Goal: Task Accomplishment & Management: Manage account settings

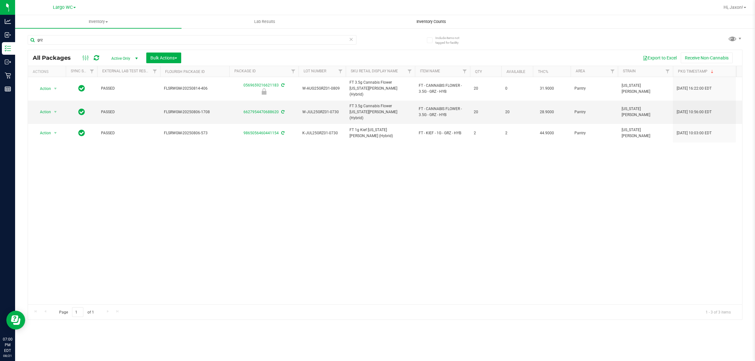
click at [420, 24] on span "Inventory Counts" at bounding box center [431, 22] width 47 height 6
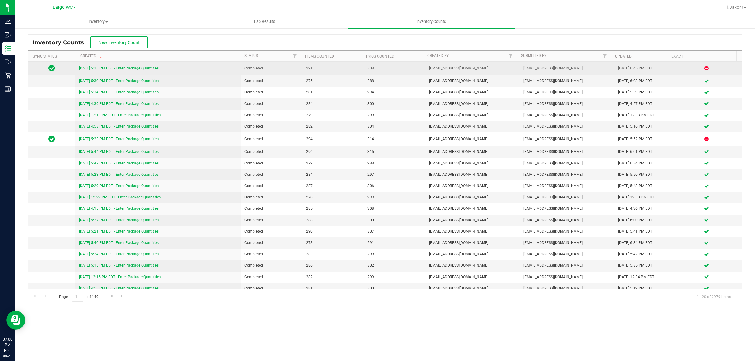
click at [139, 64] on td "8/21/25 5:15 PM EDT - Enter Package Quantities" at bounding box center [157, 69] width 165 height 14
drag, startPoint x: 139, startPoint y: 64, endPoint x: 139, endPoint y: 72, distance: 8.2
click at [139, 65] on td "8/21/25 5:15 PM EDT - Enter Package Quantities" at bounding box center [157, 69] width 165 height 14
click at [139, 72] on td "8/21/25 5:15 PM EDT - Enter Package Quantities" at bounding box center [157, 69] width 165 height 14
click at [145, 70] on link "8/21/25 5:15 PM EDT - Enter Package Quantities" at bounding box center [119, 68] width 80 height 4
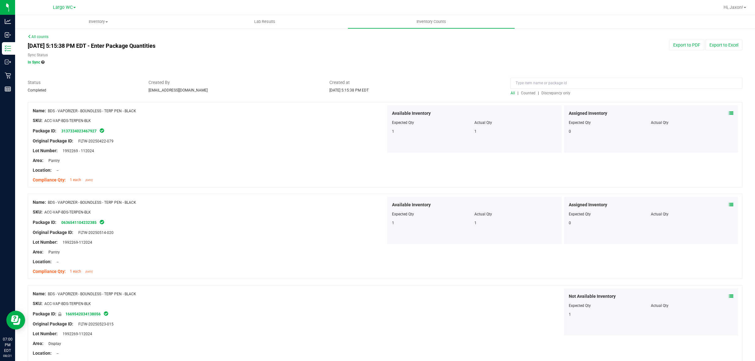
click at [551, 93] on span "Discrepancy only" at bounding box center [555, 93] width 29 height 4
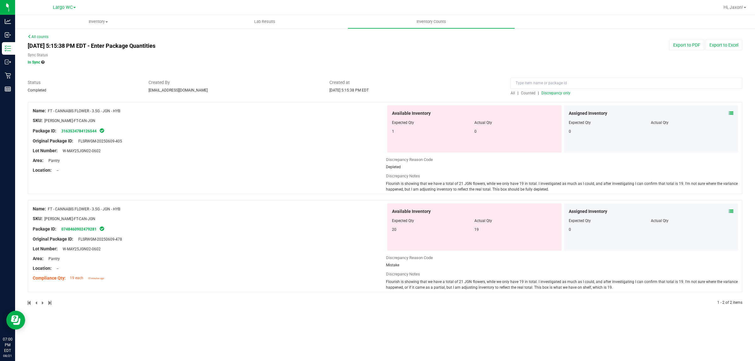
drag, startPoint x: 526, startPoint y: 190, endPoint x: 385, endPoint y: 182, distance: 140.6
click at [385, 182] on div "Name: FT - CANNABIS FLOWER - 3.5G - JGN - HYB SKU: FLO-BUD-FT-CAN-JGN Package I…" at bounding box center [385, 148] width 715 height 92
copy span "Flourish is showing that we have a total of 21 JGN flowers, while we only have …"
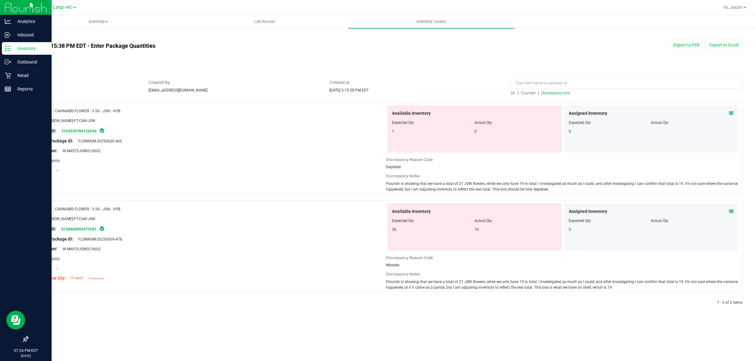
click at [18, 48] on p "Inventory" at bounding box center [30, 49] width 38 height 8
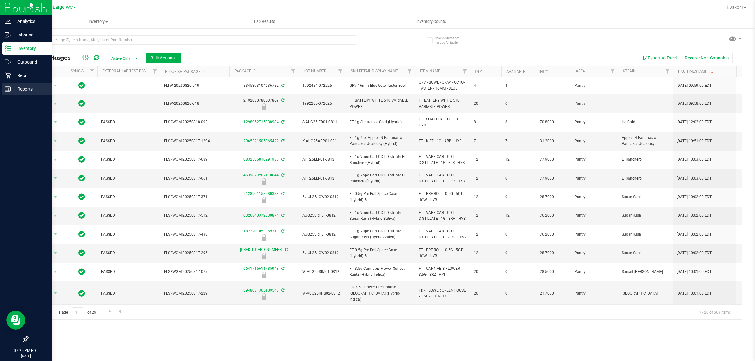
click at [20, 95] on div "Reports" at bounding box center [27, 89] width 50 height 13
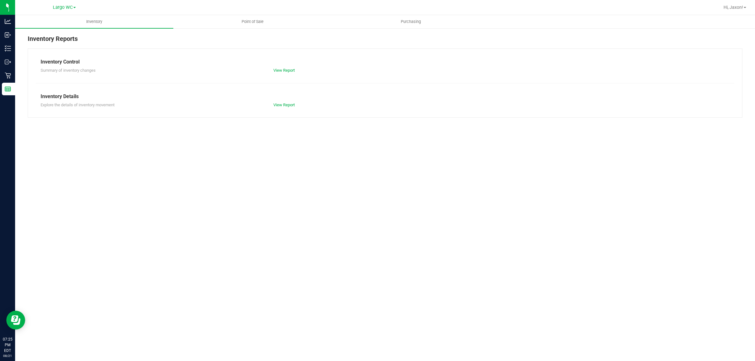
click at [251, 29] on div "Inventory Reports Inventory Control Summary of inventory changes View Report In…" at bounding box center [385, 76] width 740 height 96
click at [252, 24] on span "Point of Sale" at bounding box center [252, 22] width 39 height 6
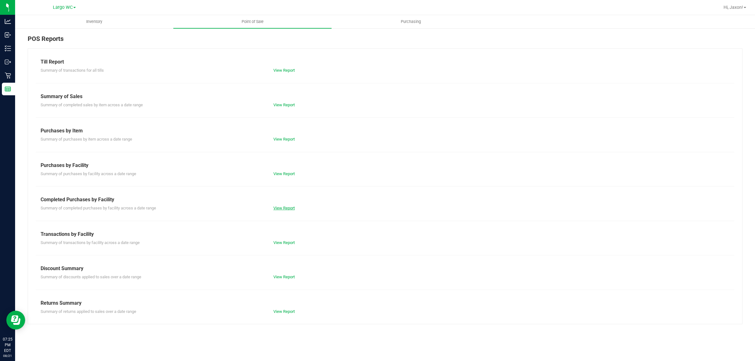
click at [286, 206] on link "View Report" at bounding box center [283, 208] width 21 height 5
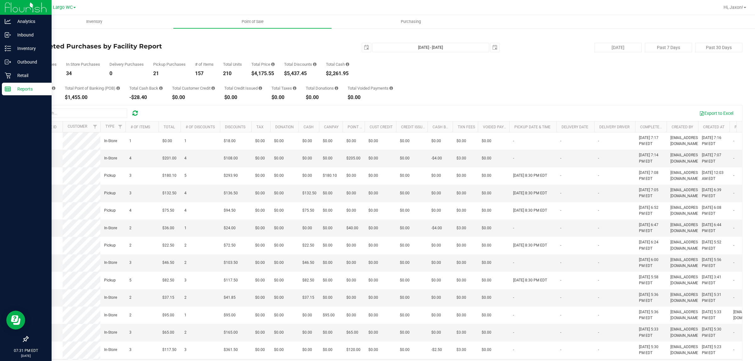
click at [21, 93] on div "Reports" at bounding box center [27, 89] width 50 height 13
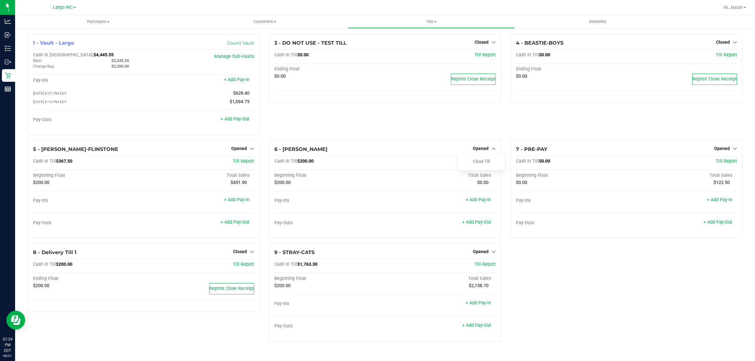
click at [447, 121] on div "3 - DO NOT USE - TEST TILL Closed Open Till Cash In Till $0.00 Till Report Endi…" at bounding box center [384, 87] width 241 height 106
click at [485, 164] on link "Close Till" at bounding box center [481, 161] width 17 height 5
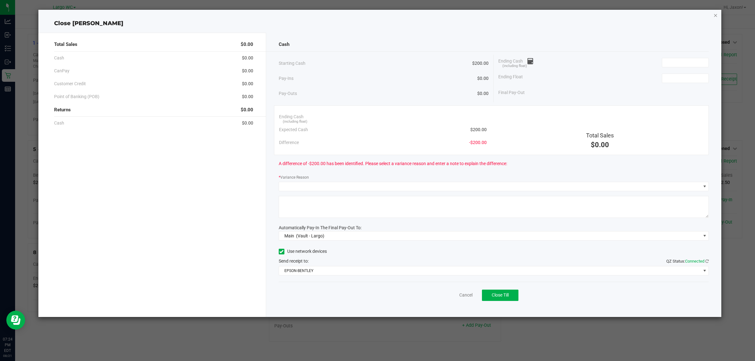
click at [715, 14] on icon "button" at bounding box center [715, 15] width 4 height 8
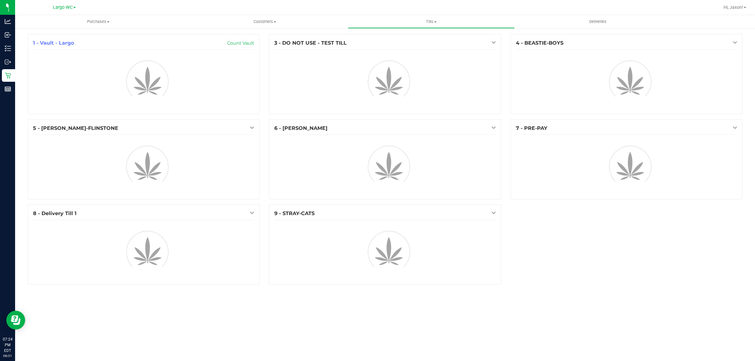
click at [377, 10] on div at bounding box center [416, 7] width 607 height 12
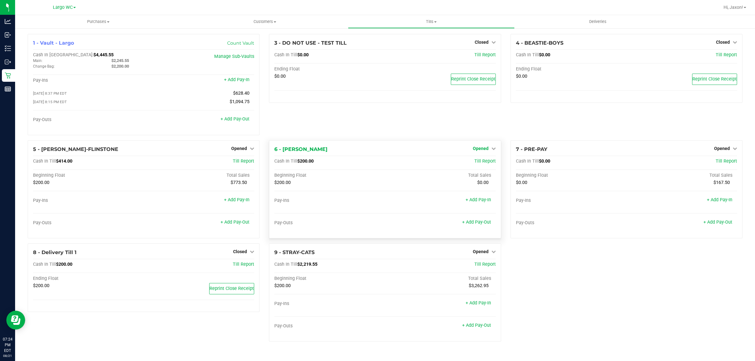
click at [487, 150] on span "Opened" at bounding box center [481, 148] width 16 height 5
click at [489, 164] on link "Close Till" at bounding box center [481, 161] width 17 height 5
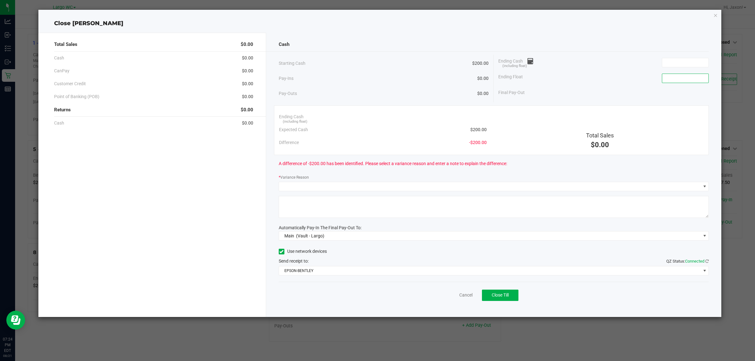
click at [664, 79] on input at bounding box center [685, 78] width 46 height 9
type input "$200.00"
click at [675, 59] on input at bounding box center [685, 62] width 46 height 9
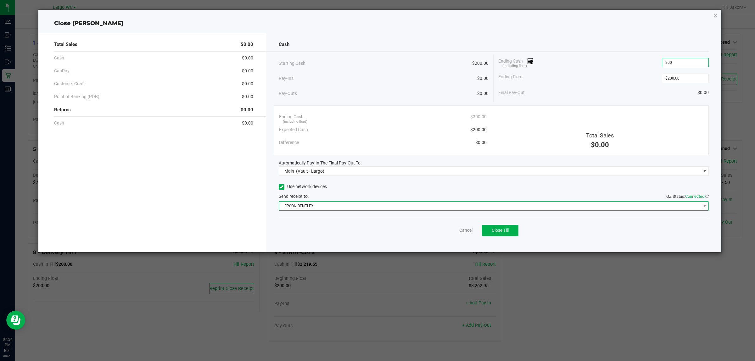
type input "$200.00"
click at [473, 206] on span "EPSON-BENTLEY" at bounding box center [490, 206] width 422 height 9
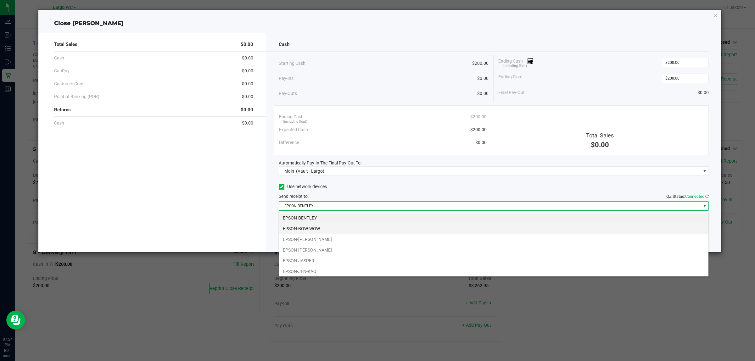
scroll to position [10, 430]
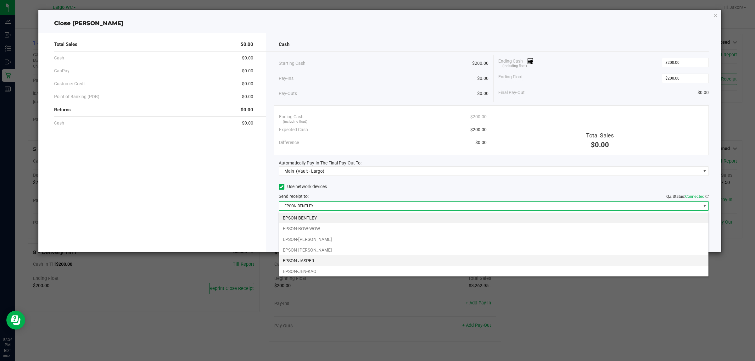
click at [389, 261] on li "EPSON-JASPER" at bounding box center [493, 260] width 429 height 11
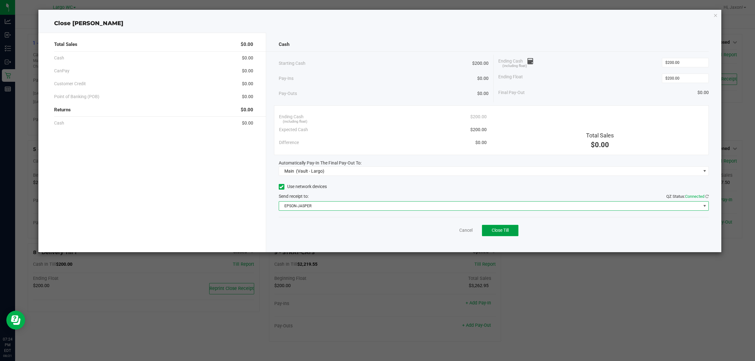
click at [497, 228] on span "Close Till" at bounding box center [500, 230] width 17 height 5
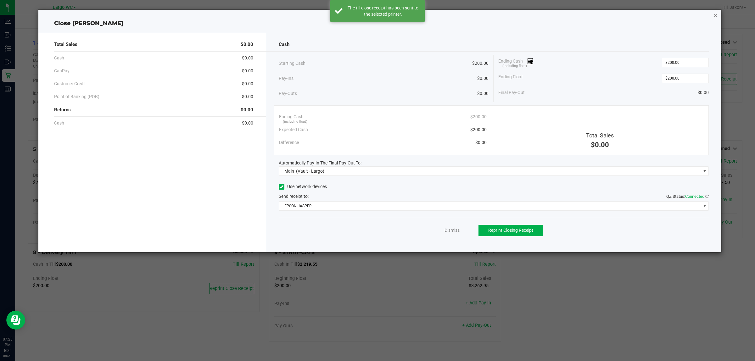
click at [714, 15] on icon "button" at bounding box center [715, 15] width 4 height 8
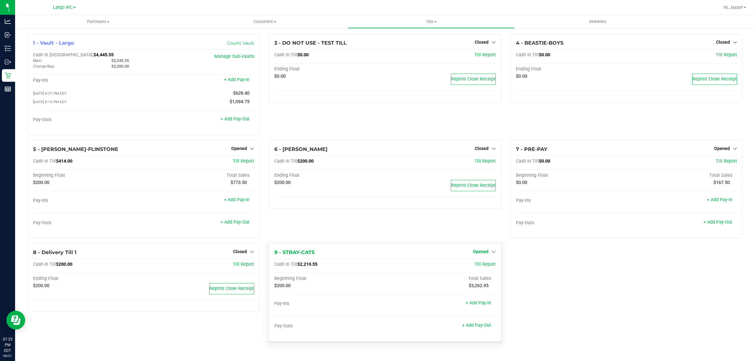
click at [491, 254] on link "Opened" at bounding box center [484, 251] width 23 height 5
click at [492, 267] on div "Close Till" at bounding box center [481, 265] width 47 height 8
click at [485, 267] on link "Close Till" at bounding box center [481, 264] width 17 height 5
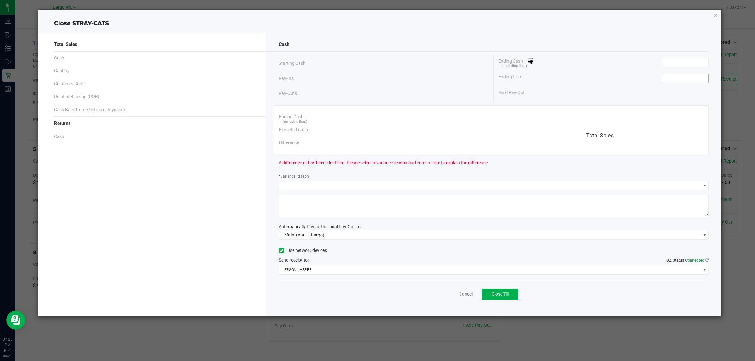
click at [684, 74] on span at bounding box center [685, 78] width 47 height 9
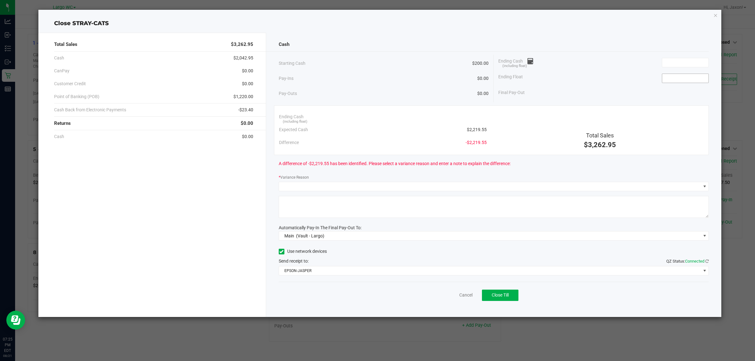
click at [681, 77] on input at bounding box center [685, 78] width 46 height 9
type input "$200.00"
click at [589, 95] on div "Final Pay-Out -$200.00" at bounding box center [603, 92] width 210 height 13
click at [683, 63] on input at bounding box center [685, 62] width 46 height 9
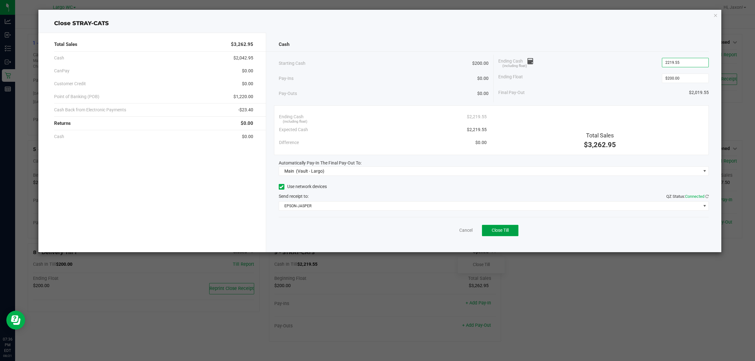
click at [502, 228] on span "Close Till" at bounding box center [500, 230] width 17 height 5
type input "$2,219.55"
click at [713, 17] on icon "button" at bounding box center [715, 15] width 4 height 8
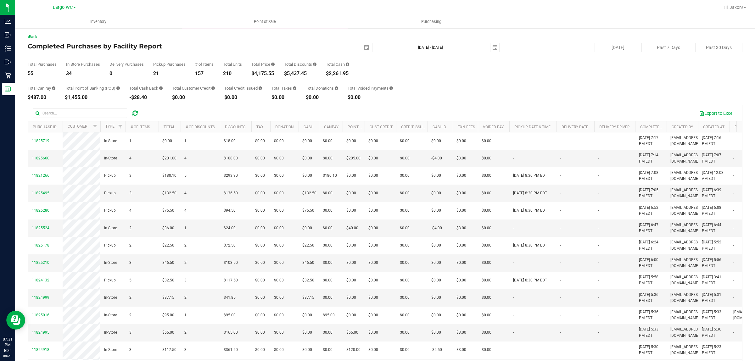
click at [364, 52] on span "2025-08-21" at bounding box center [366, 47] width 9 height 9
click at [364, 48] on span "select" at bounding box center [366, 47] width 5 height 5
click at [408, 79] on link "1" at bounding box center [409, 82] width 9 height 10
type input "2025-08-01"
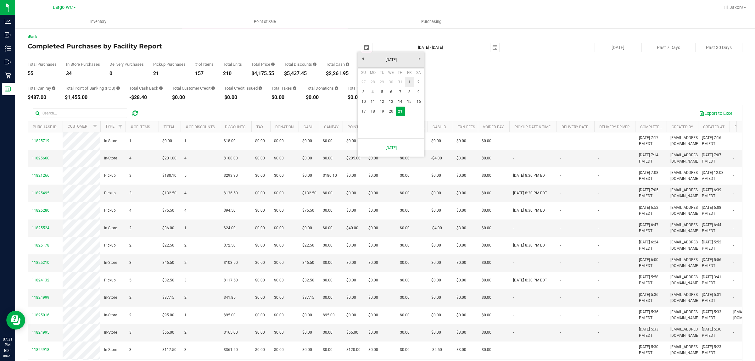
type input "Aug 1, 2025 - Aug 21, 2025"
click at [364, 43] on span "select" at bounding box center [366, 47] width 9 height 9
click at [370, 109] on link "18" at bounding box center [372, 112] width 9 height 10
type input "2025-08-18"
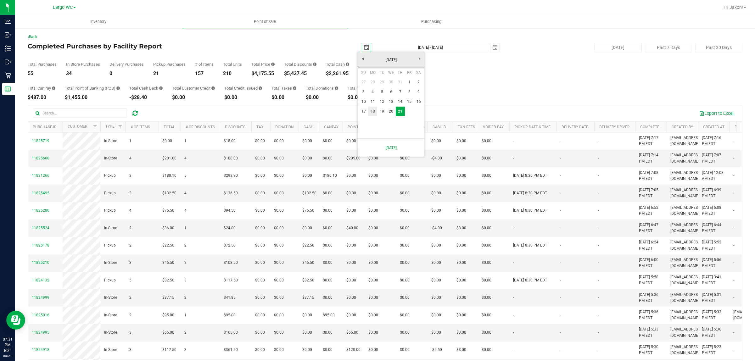
type input "Aug 18, 2025 - Aug 21, 2025"
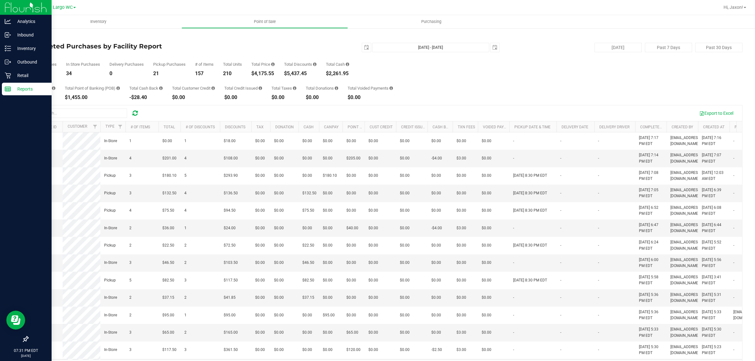
click at [20, 90] on p "Reports" at bounding box center [30, 89] width 38 height 8
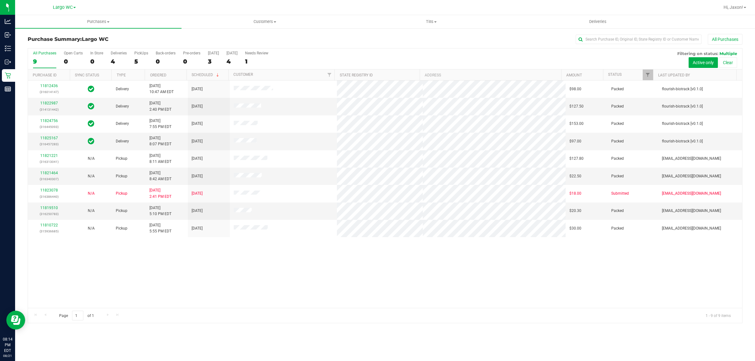
click at [428, 317] on div "Page 1 of 1 1 - 9 of 9 items" at bounding box center [385, 315] width 714 height 15
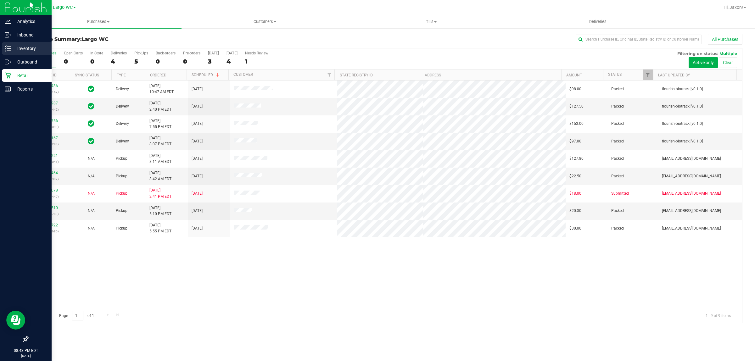
click at [20, 42] on div "Inventory" at bounding box center [27, 48] width 50 height 13
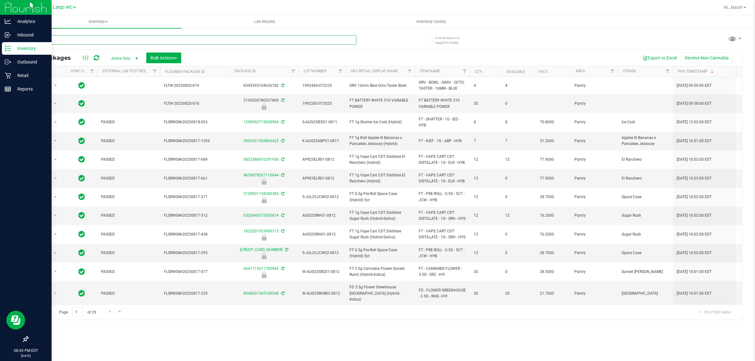
click at [134, 43] on input "text" at bounding box center [192, 39] width 329 height 9
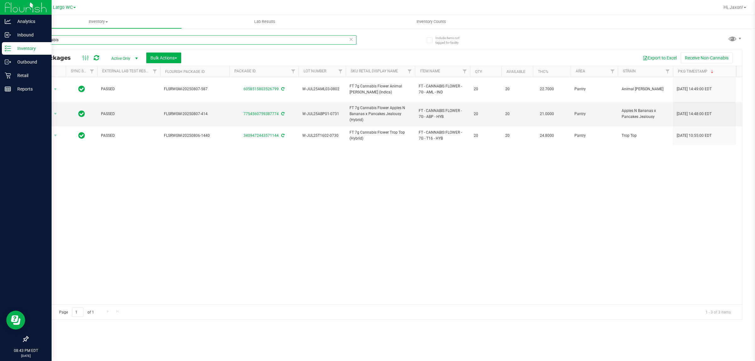
click at [70, 41] on input "7g cannabis" at bounding box center [192, 39] width 329 height 9
click at [68, 41] on input "7g cannabis" at bounding box center [192, 39] width 329 height 9
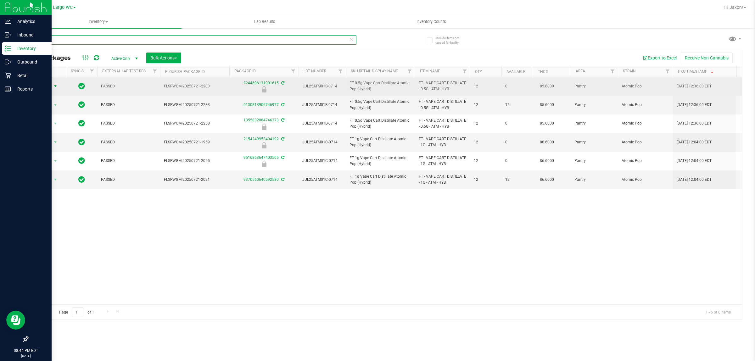
type input "atm"
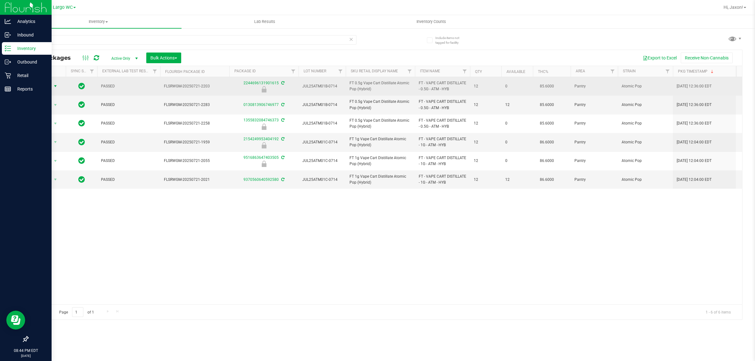
click at [59, 88] on span "select" at bounding box center [56, 86] width 8 height 9
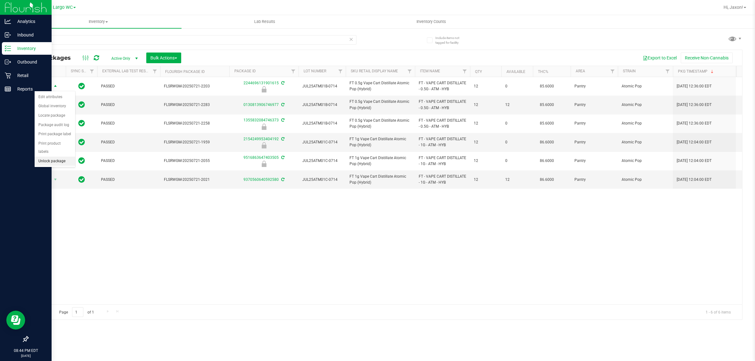
click at [64, 157] on li "Unlock package" at bounding box center [55, 161] width 41 height 9
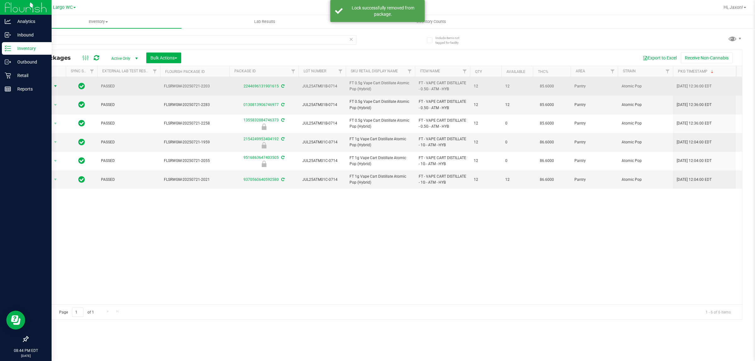
click at [56, 88] on span "select" at bounding box center [55, 86] width 5 height 5
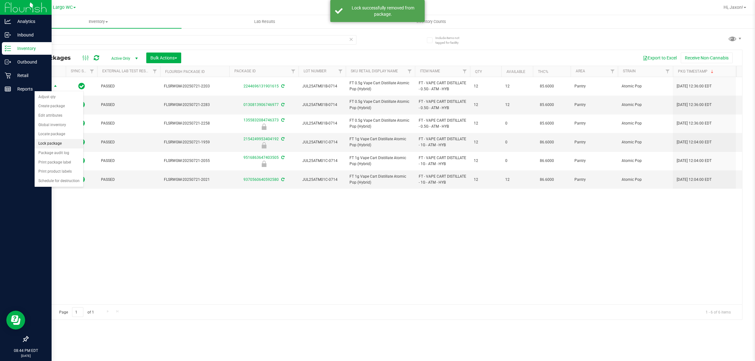
click at [56, 143] on li "Lock package" at bounding box center [59, 143] width 49 height 9
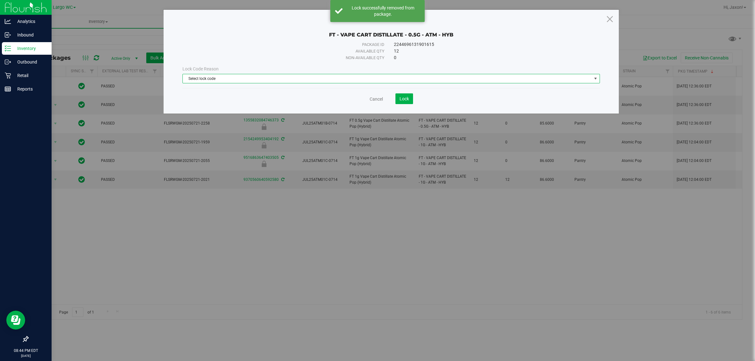
click at [329, 79] on span "Select lock code" at bounding box center [387, 78] width 409 height 9
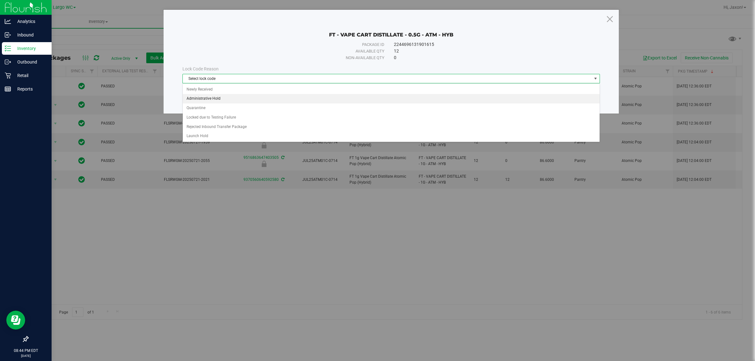
click at [205, 98] on li "Administrative Hold" at bounding box center [391, 98] width 416 height 9
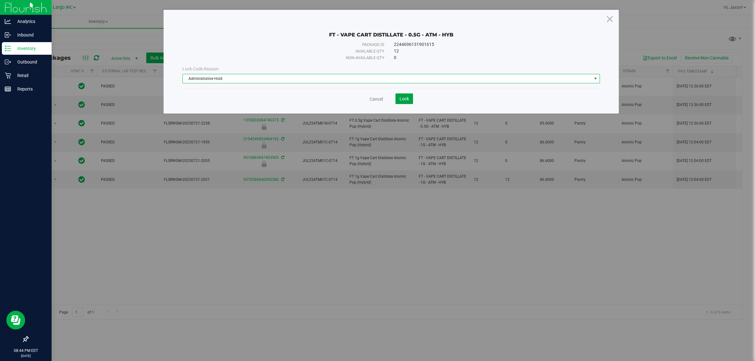
click at [402, 95] on button "Lock" at bounding box center [404, 98] width 18 height 11
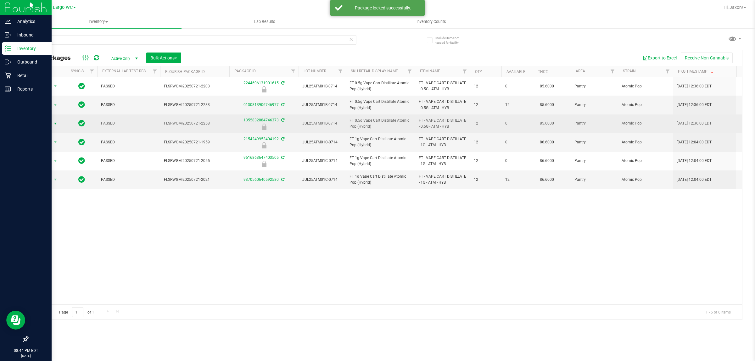
drag, startPoint x: 58, startPoint y: 122, endPoint x: 50, endPoint y: 122, distance: 7.2
click at [54, 122] on span "select" at bounding box center [55, 123] width 5 height 5
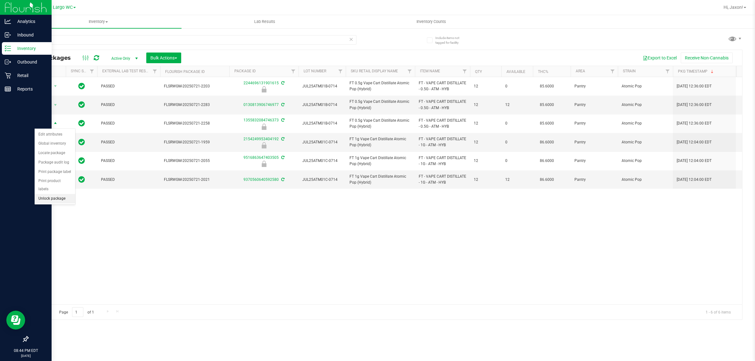
click at [54, 194] on li "Unlock package" at bounding box center [55, 198] width 41 height 9
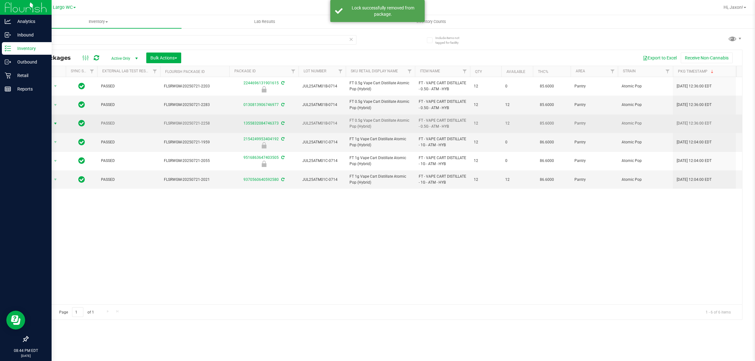
click at [56, 123] on span "select" at bounding box center [55, 123] width 5 height 5
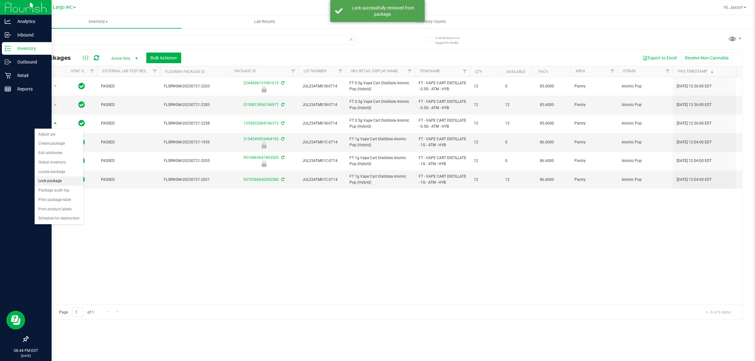
click at [60, 183] on li "Lock package" at bounding box center [59, 180] width 49 height 9
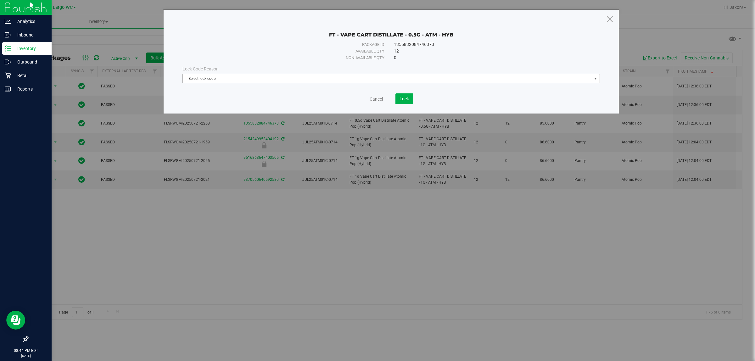
drag, startPoint x: 385, startPoint y: 77, endPoint x: 374, endPoint y: 85, distance: 13.9
click at [382, 81] on span "Select lock code" at bounding box center [387, 78] width 409 height 9
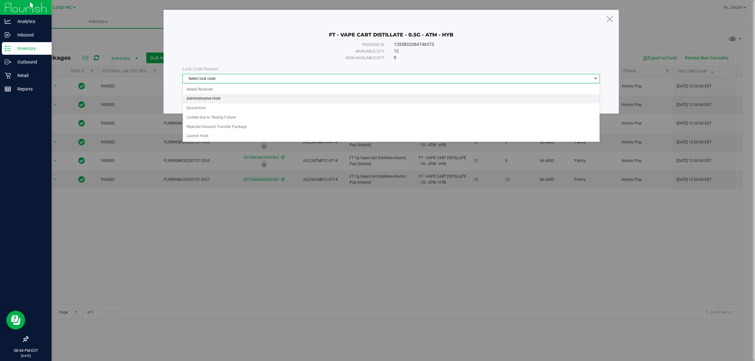
click at [249, 99] on li "Administrative Hold" at bounding box center [391, 98] width 416 height 9
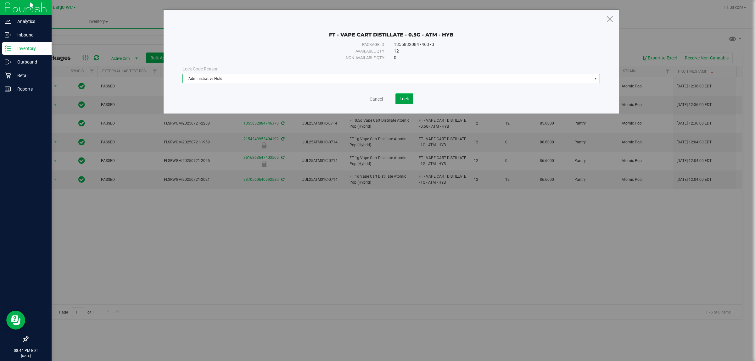
click at [397, 97] on button "Lock" at bounding box center [404, 98] width 18 height 11
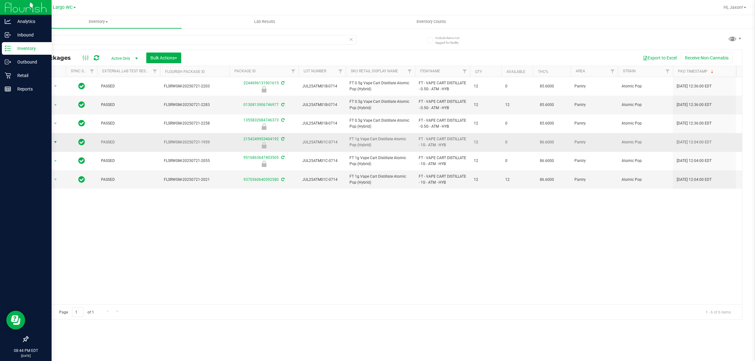
click at [59, 143] on span "select" at bounding box center [56, 142] width 8 height 9
click at [62, 213] on li "Unlock package" at bounding box center [55, 217] width 41 height 9
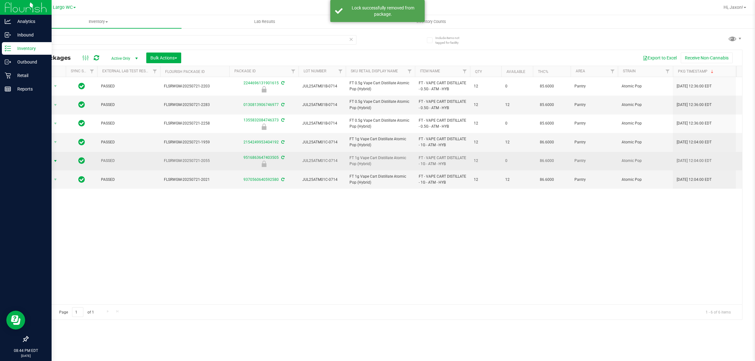
click at [58, 159] on span "select" at bounding box center [56, 161] width 8 height 9
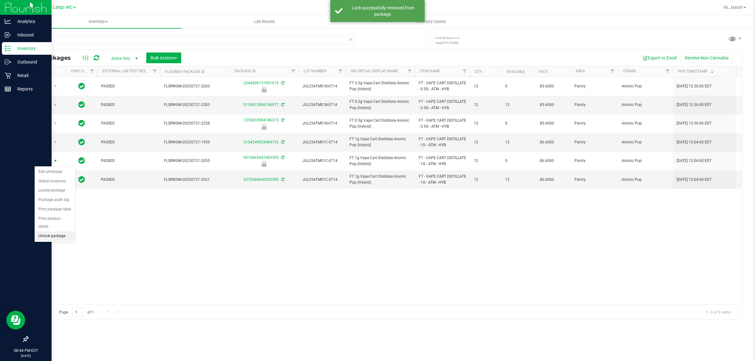
click at [68, 232] on li "Unlock package" at bounding box center [55, 236] width 41 height 9
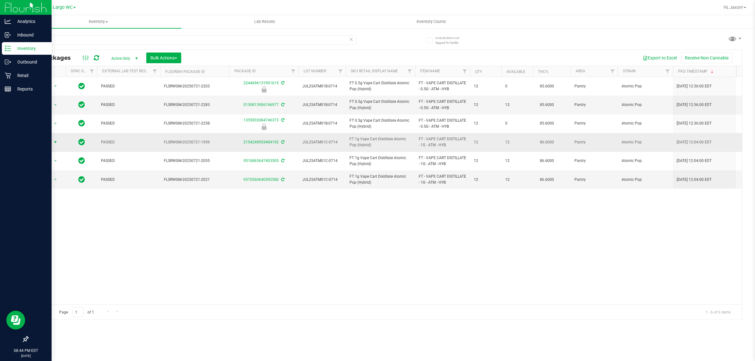
click at [57, 141] on span "select" at bounding box center [55, 142] width 5 height 5
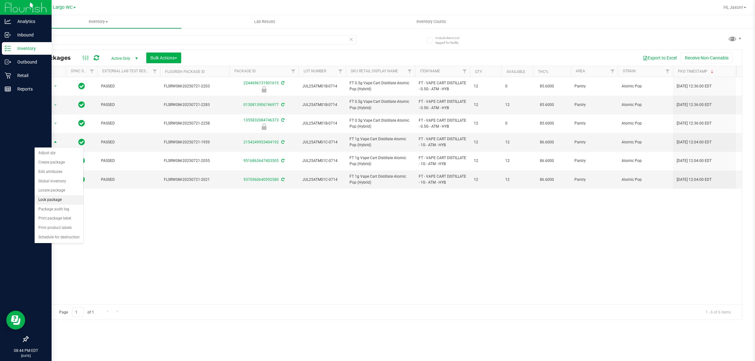
click at [52, 198] on li "Lock package" at bounding box center [59, 199] width 49 height 9
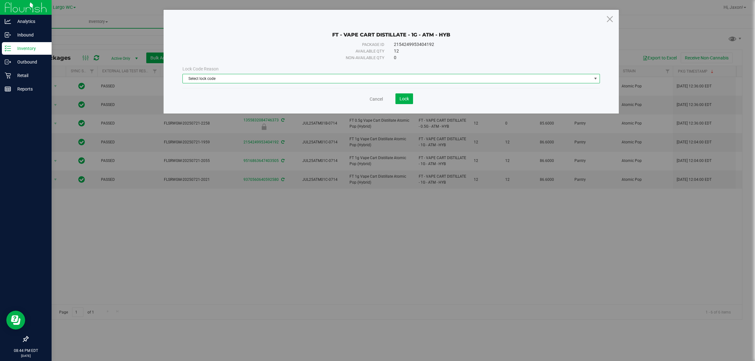
click at [387, 80] on span "Select lock code" at bounding box center [387, 78] width 409 height 9
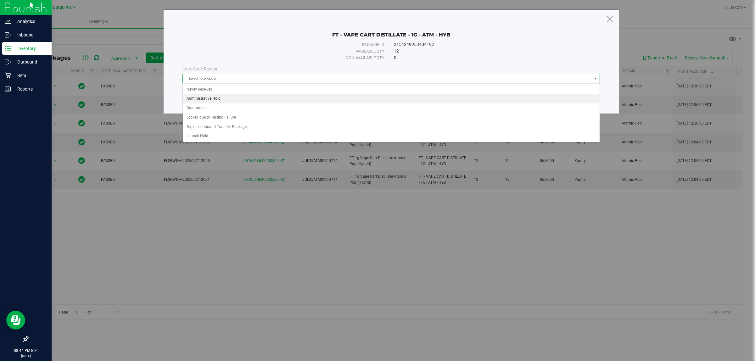
click at [249, 99] on li "Administrative Hold" at bounding box center [391, 98] width 416 height 9
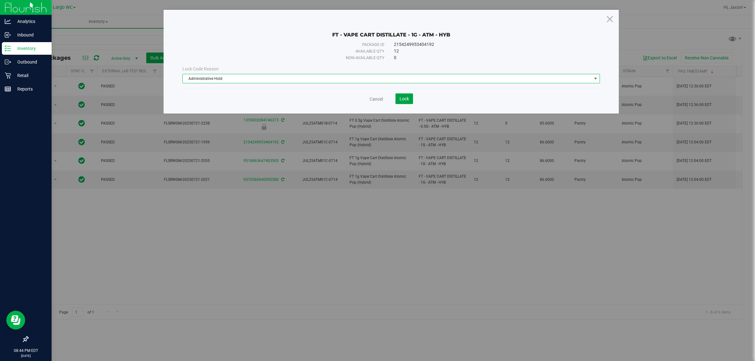
click at [400, 96] on button "Lock" at bounding box center [404, 98] width 18 height 11
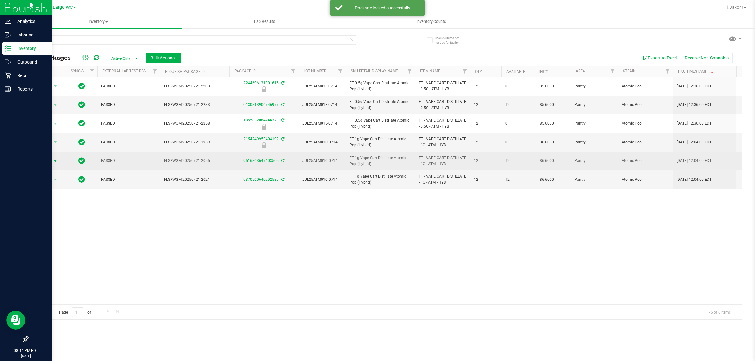
click at [58, 161] on span "select" at bounding box center [55, 161] width 5 height 5
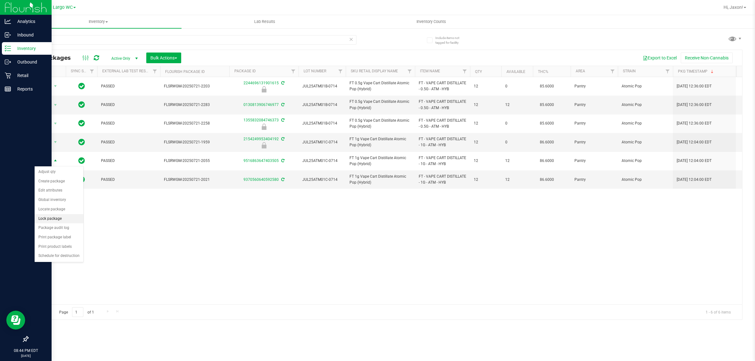
click at [68, 221] on li "Lock package" at bounding box center [59, 218] width 49 height 9
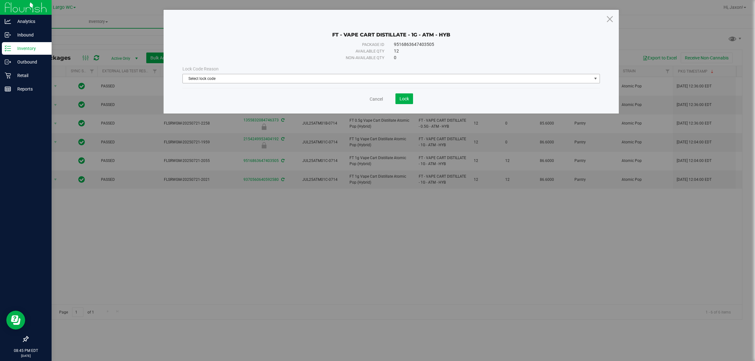
click at [398, 81] on span "Select lock code" at bounding box center [387, 78] width 409 height 9
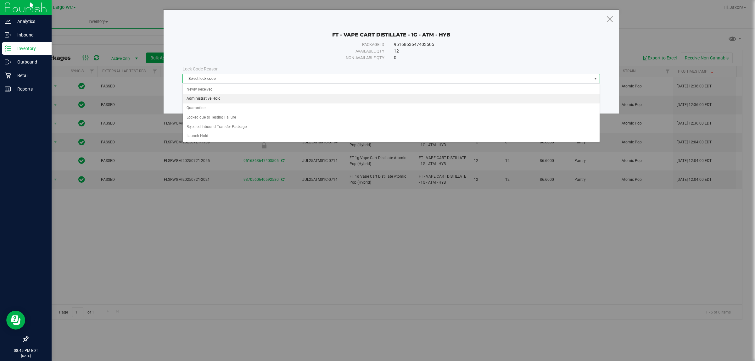
click at [276, 98] on li "Administrative Hold" at bounding box center [391, 98] width 416 height 9
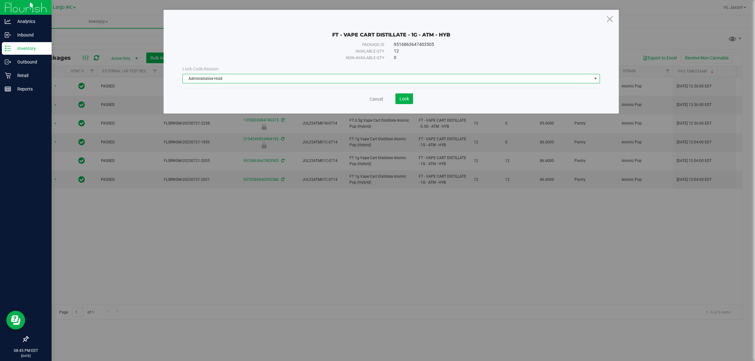
click at [414, 100] on div "Cancel Lock" at bounding box center [390, 98] width 417 height 11
click at [407, 100] on span "Lock" at bounding box center [404, 98] width 9 height 5
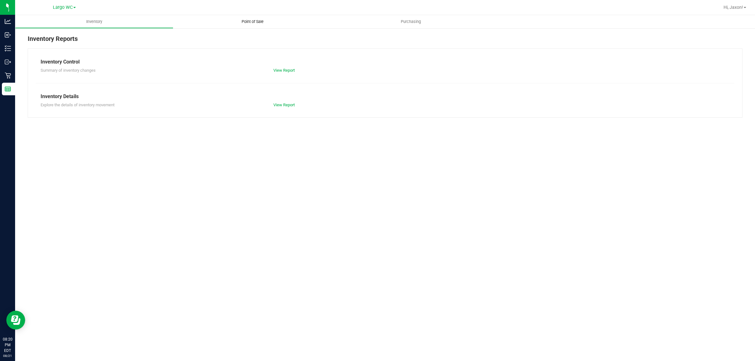
click at [252, 24] on span "Point of Sale" at bounding box center [252, 22] width 39 height 6
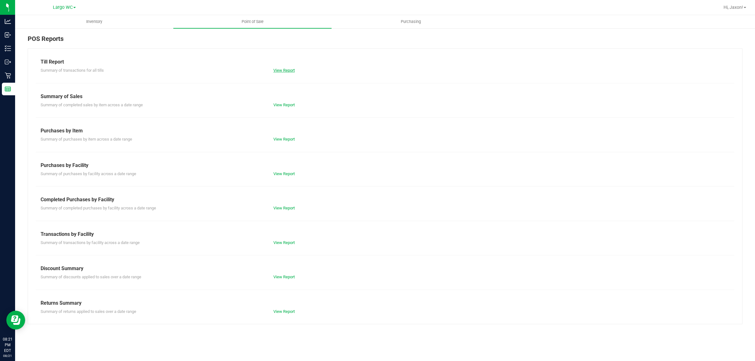
click at [277, 70] on link "View Report" at bounding box center [283, 70] width 21 height 5
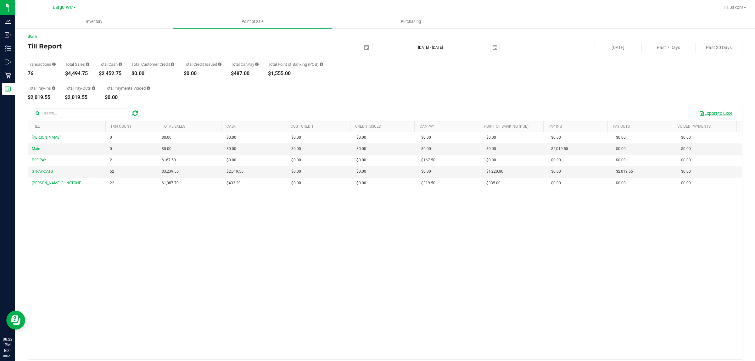
click at [712, 110] on button "Export to Excel" at bounding box center [716, 113] width 42 height 11
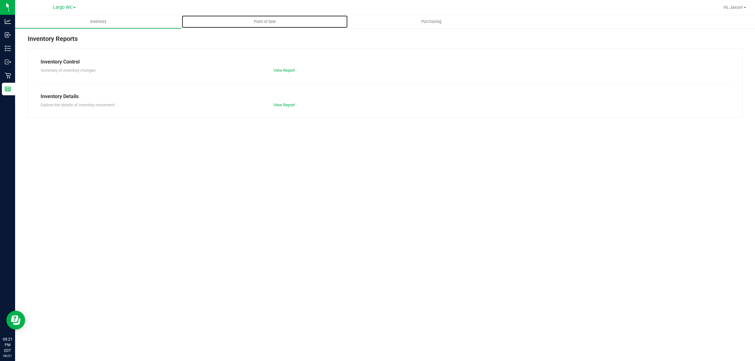
click at [272, 15] on link "Point of Sale" at bounding box center [265, 21] width 166 height 13
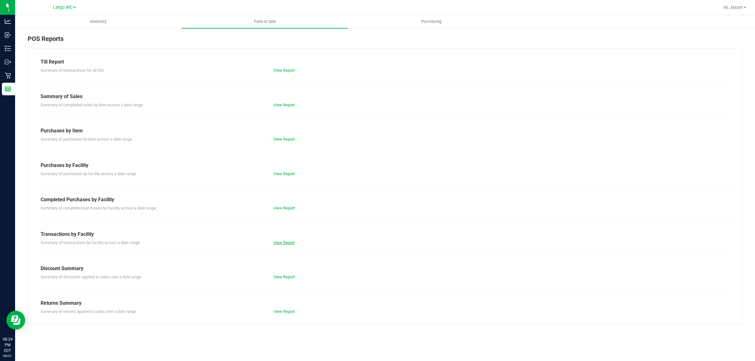
click at [276, 244] on link "View Report" at bounding box center [283, 242] width 21 height 5
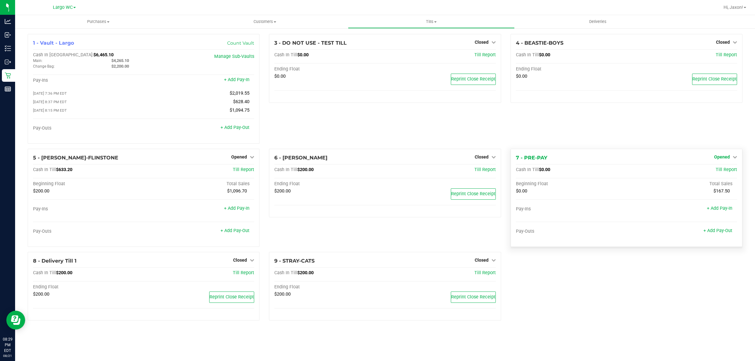
click at [723, 159] on span "Opened" at bounding box center [722, 156] width 16 height 5
click at [727, 172] on link "Close Till" at bounding box center [722, 169] width 17 height 5
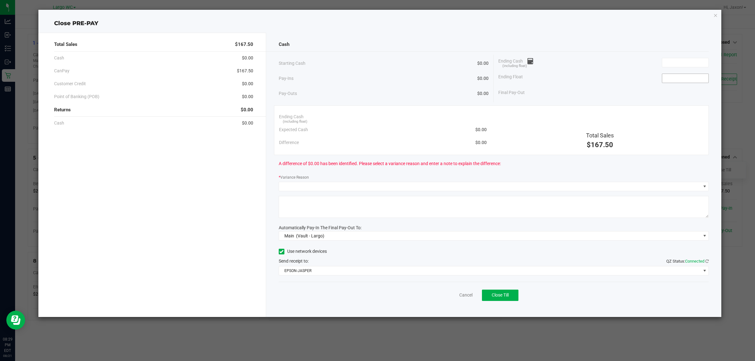
click at [669, 78] on input at bounding box center [685, 78] width 46 height 9
type input "$0.00"
click at [675, 59] on input at bounding box center [685, 62] width 46 height 9
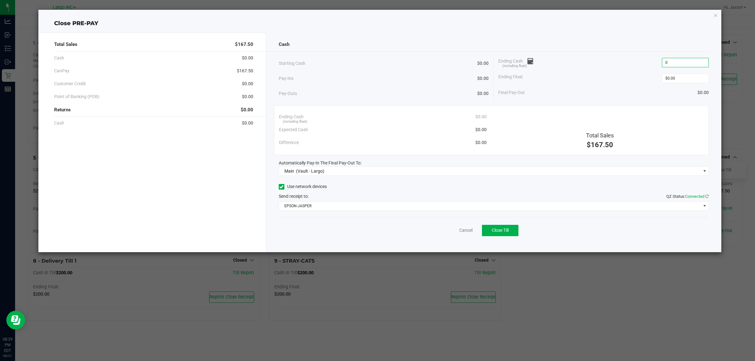
type input "$0.00"
click at [615, 103] on div "Cash Starting Cash $0.00 Pay-Ins $0.00 Pay-Outs $0.00 Ending Cash (including fl…" at bounding box center [494, 143] width 456 height 220
click at [491, 234] on button "Close Till" at bounding box center [500, 230] width 36 height 11
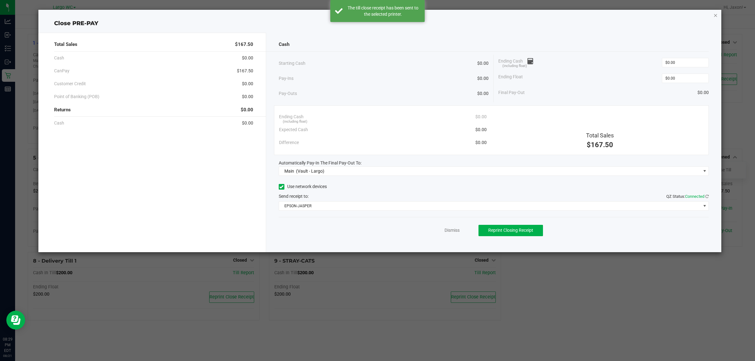
click at [715, 12] on icon "button" at bounding box center [715, 15] width 4 height 8
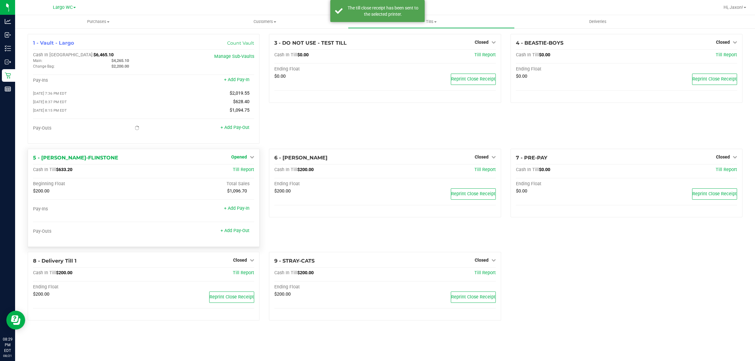
click at [246, 159] on link "Opened" at bounding box center [242, 156] width 23 height 5
click at [241, 170] on link "Close Till" at bounding box center [240, 169] width 17 height 5
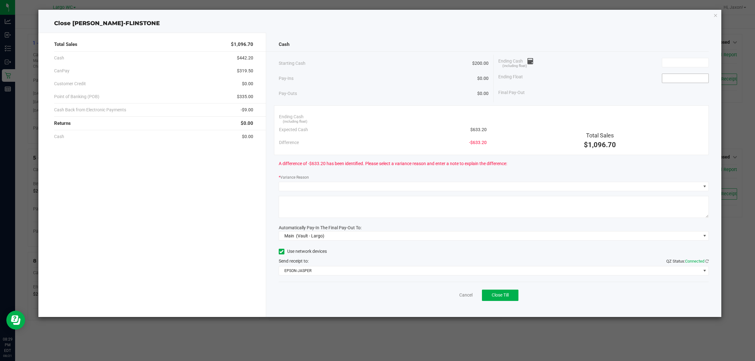
click at [671, 76] on div "Ending Float" at bounding box center [603, 78] width 210 height 16
drag, startPoint x: 671, startPoint y: 76, endPoint x: 669, endPoint y: 79, distance: 3.6
click at [669, 79] on input at bounding box center [685, 78] width 46 height 9
type input "$200.00"
click at [669, 64] on input at bounding box center [685, 62] width 46 height 9
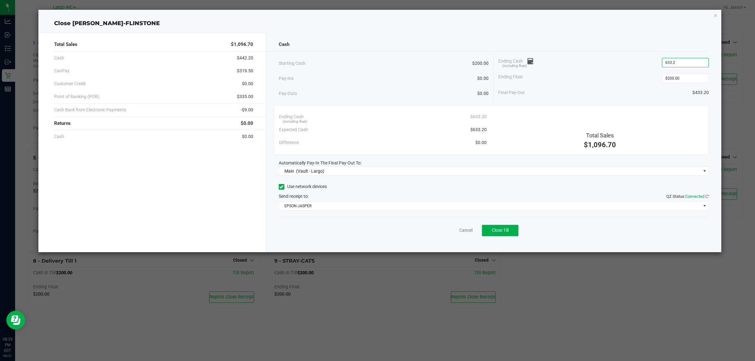
click at [610, 90] on div "Final Pay-Out $433.20" at bounding box center [603, 92] width 210 height 13
type input "$633.20"
click at [505, 236] on button "Close Till" at bounding box center [500, 230] width 36 height 11
click at [714, 16] on icon "button" at bounding box center [715, 15] width 4 height 8
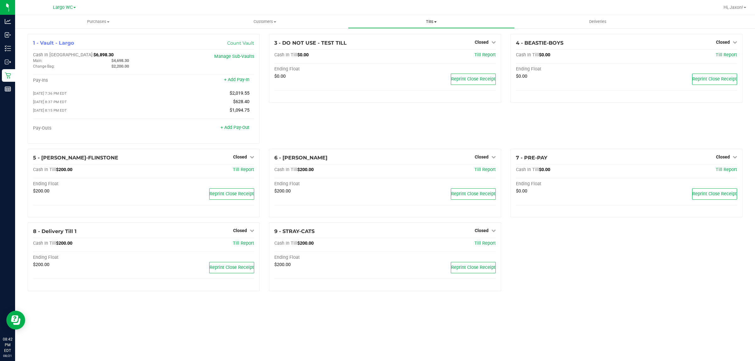
click at [427, 17] on uib-tab-heading "Tills Manage tills Reconcile e-payments" at bounding box center [431, 21] width 166 height 13
click at [389, 43] on span "Reconcile e-payments" at bounding box center [379, 45] width 63 height 5
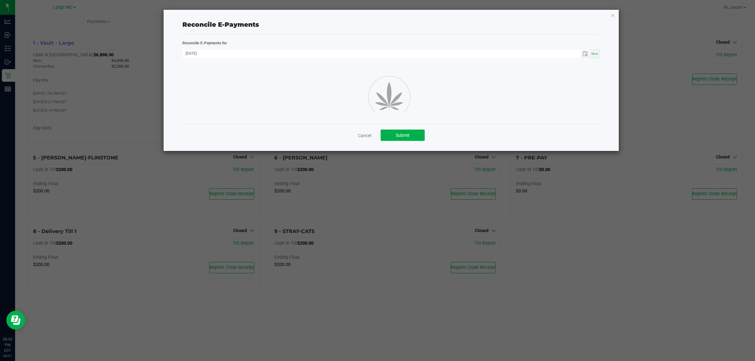
drag, startPoint x: 346, startPoint y: 81, endPoint x: 462, endPoint y: 36, distance: 123.7
click at [462, 36] on div "Reconcile E-Payments for 08/21/2025 Now Cancel Submit" at bounding box center [390, 93] width 417 height 116
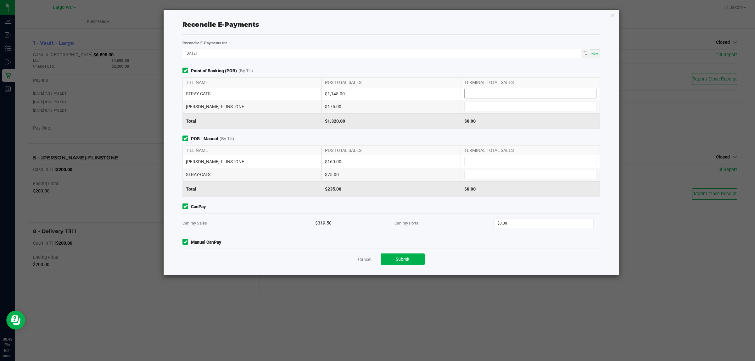
click at [477, 90] on input at bounding box center [530, 93] width 131 height 9
type input "$1,145.00"
click at [469, 102] on input at bounding box center [530, 106] width 131 height 9
type input "$175.00"
click at [478, 165] on input at bounding box center [530, 161] width 131 height 9
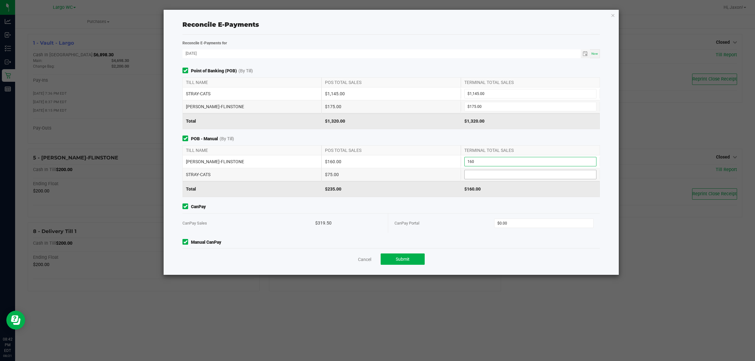
type input "$160.00"
click at [477, 175] on input at bounding box center [530, 174] width 131 height 9
type input "$75.00"
click at [426, 191] on div "$235.00" at bounding box center [390, 189] width 139 height 16
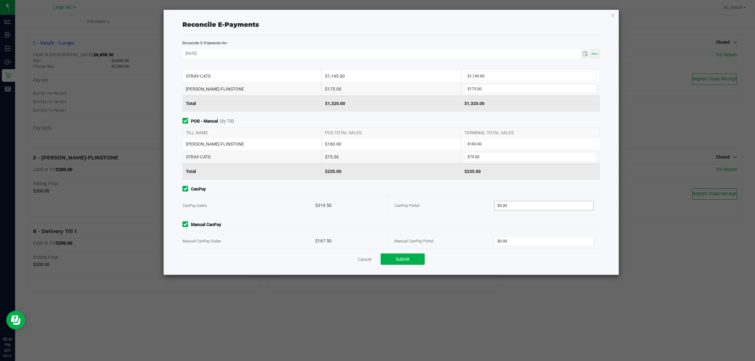
scroll to position [27, 0]
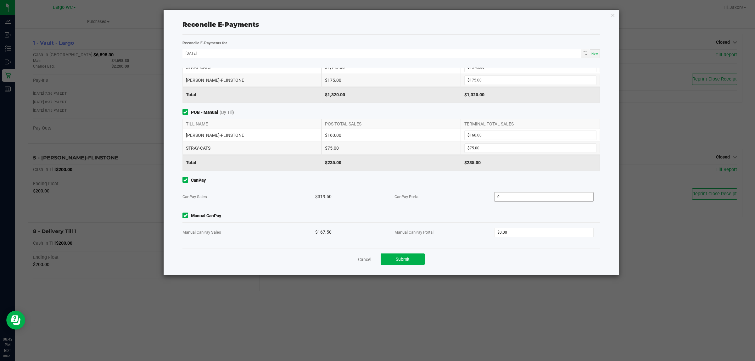
click at [509, 199] on input "0" at bounding box center [544, 197] width 99 height 9
type input "$319.50"
click at [508, 235] on input "0" at bounding box center [544, 232] width 99 height 9
type input "$167.50"
click at [477, 209] on div "Point of Banking (POB) (By Till) TILL NAME POS TOTAL SALES TERMINAL TOTAL SALES…" at bounding box center [391, 158] width 427 height 181
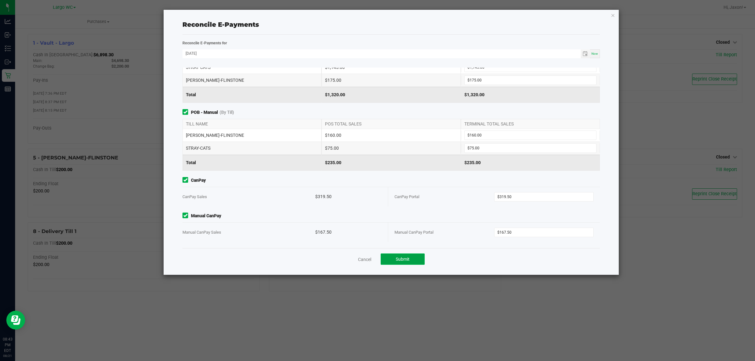
click at [411, 258] on button "Submit" at bounding box center [403, 259] width 44 height 11
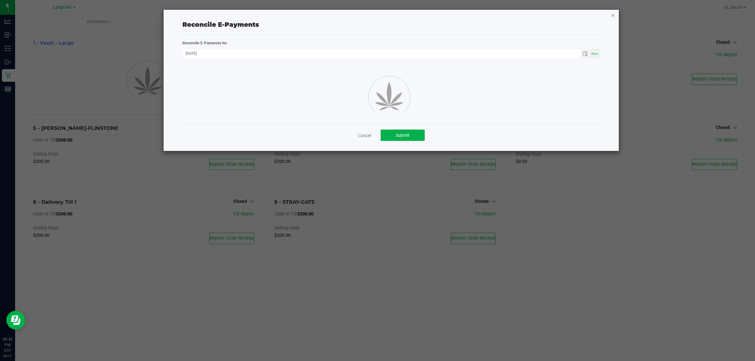
click at [612, 12] on icon "button" at bounding box center [613, 15] width 4 height 8
